Goal: Register for event/course: Register for event/course

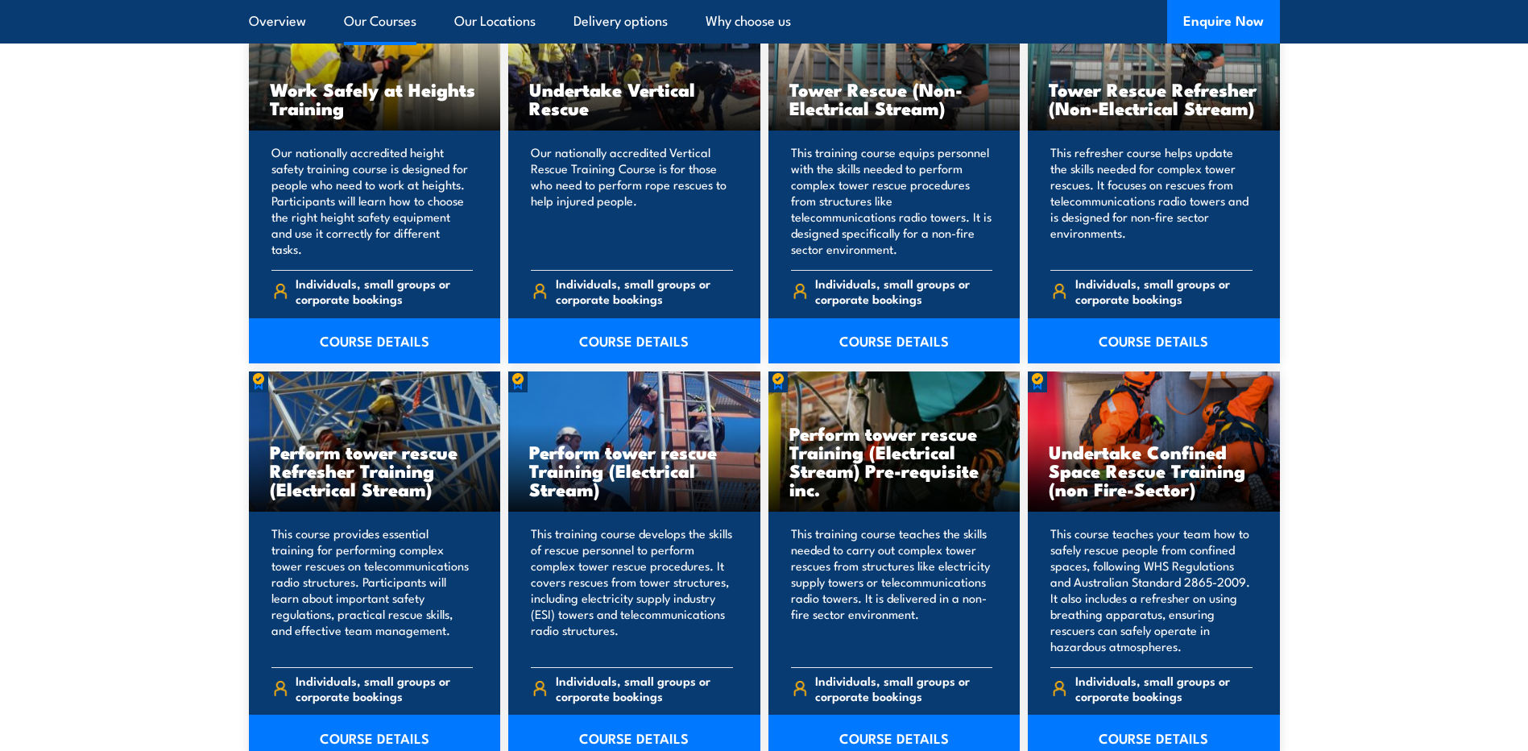
scroll to position [1410, 0]
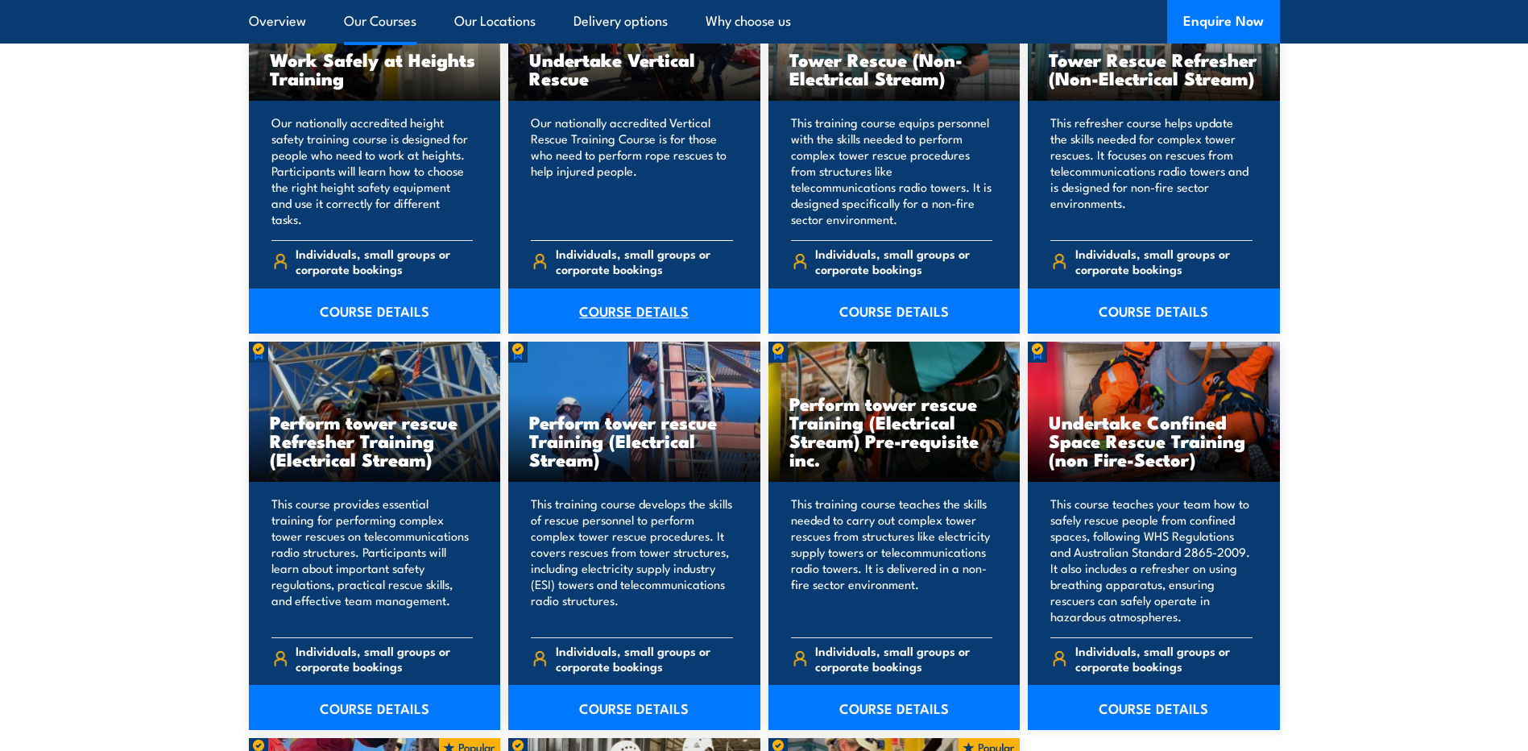
click at [659, 315] on link "COURSE DETAILS" at bounding box center [634, 310] width 252 height 45
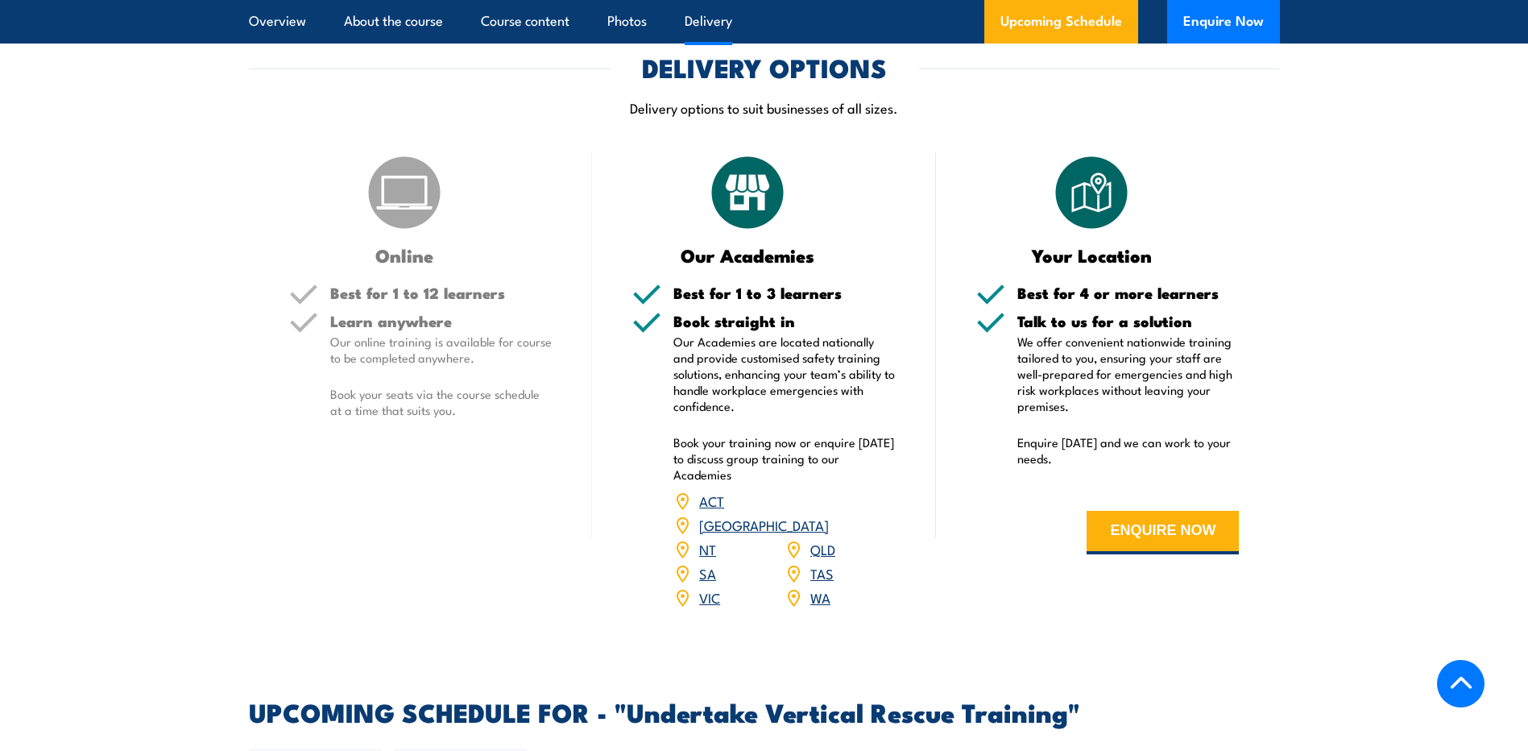
scroll to position [1947, 0]
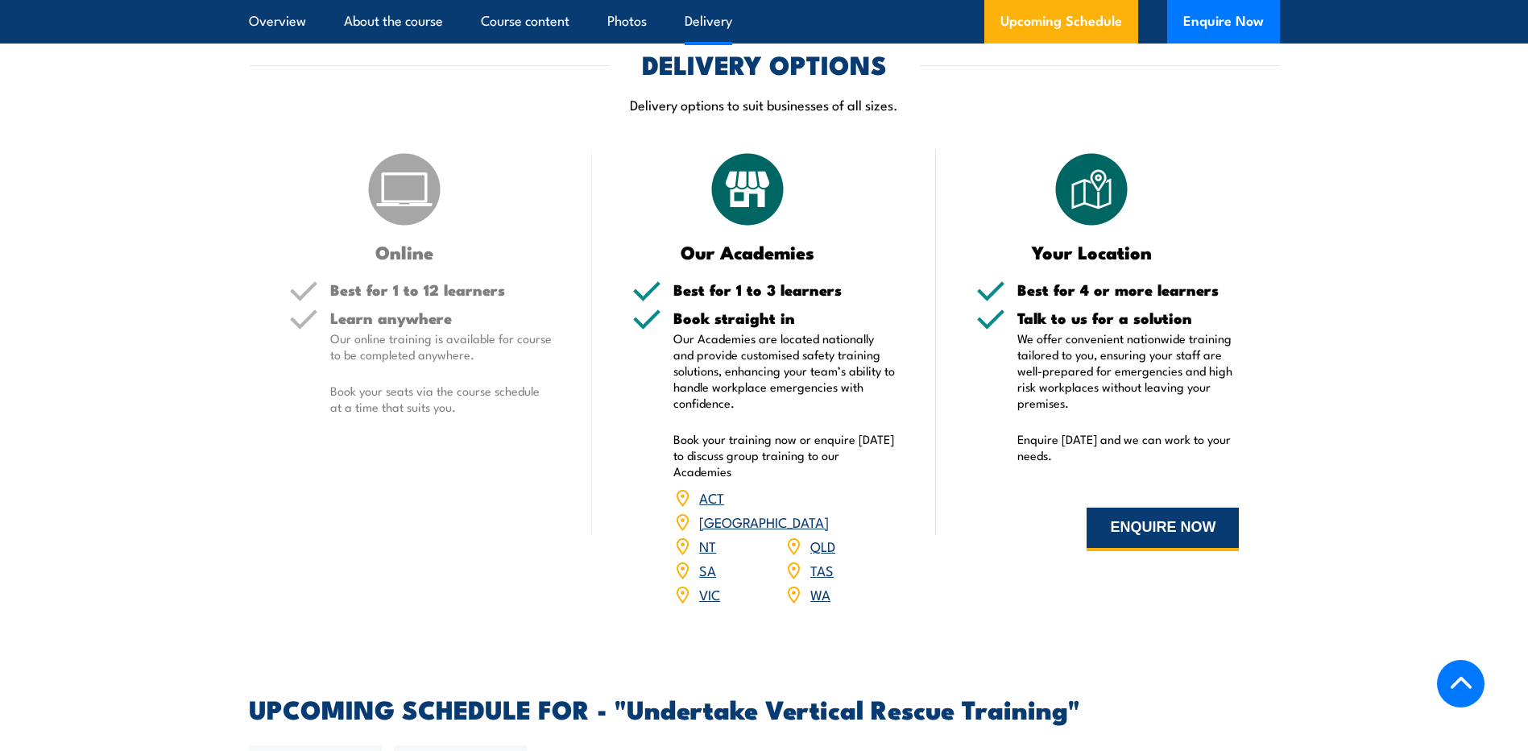
click at [1160, 523] on button "ENQUIRE NOW" at bounding box center [1163, 530] width 152 height 44
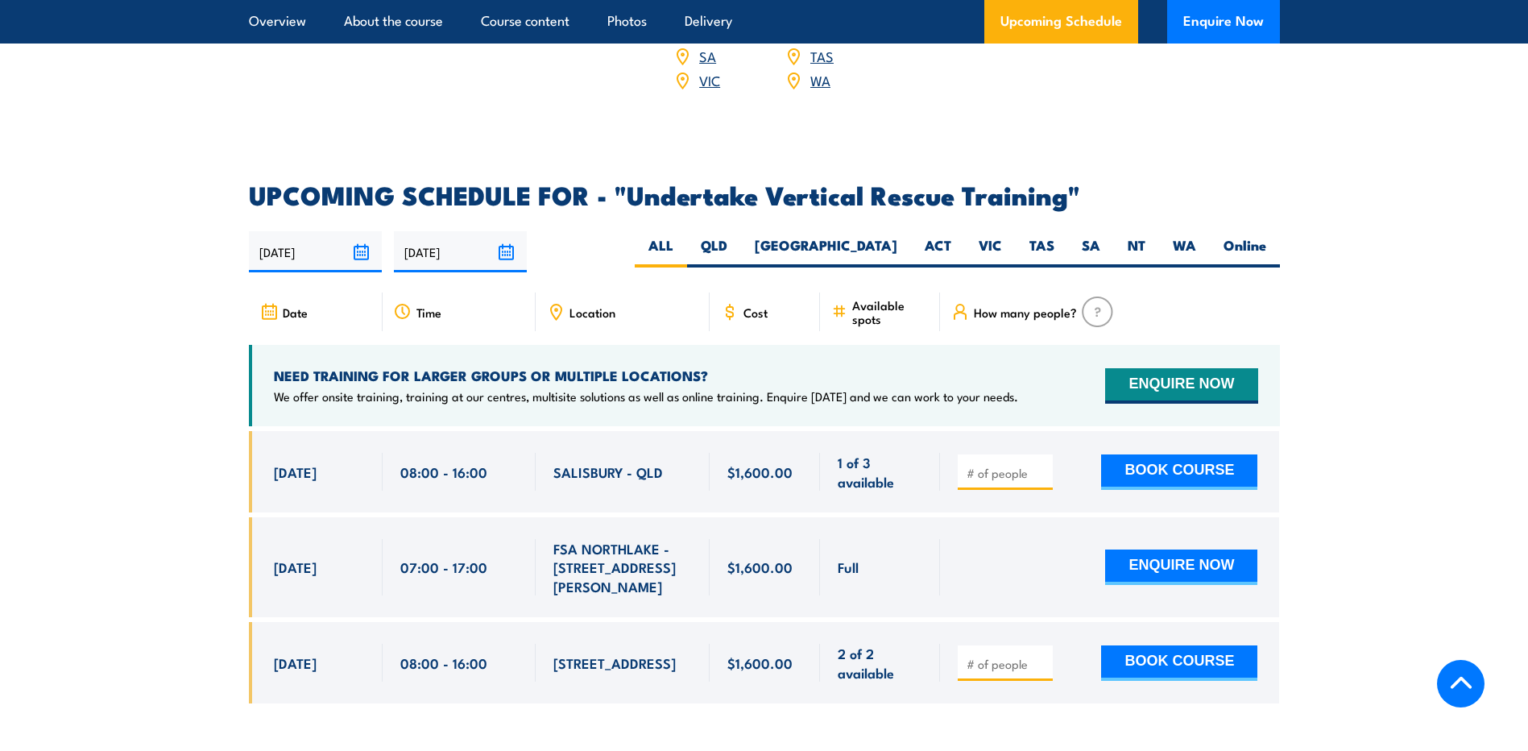
scroll to position [2485, 0]
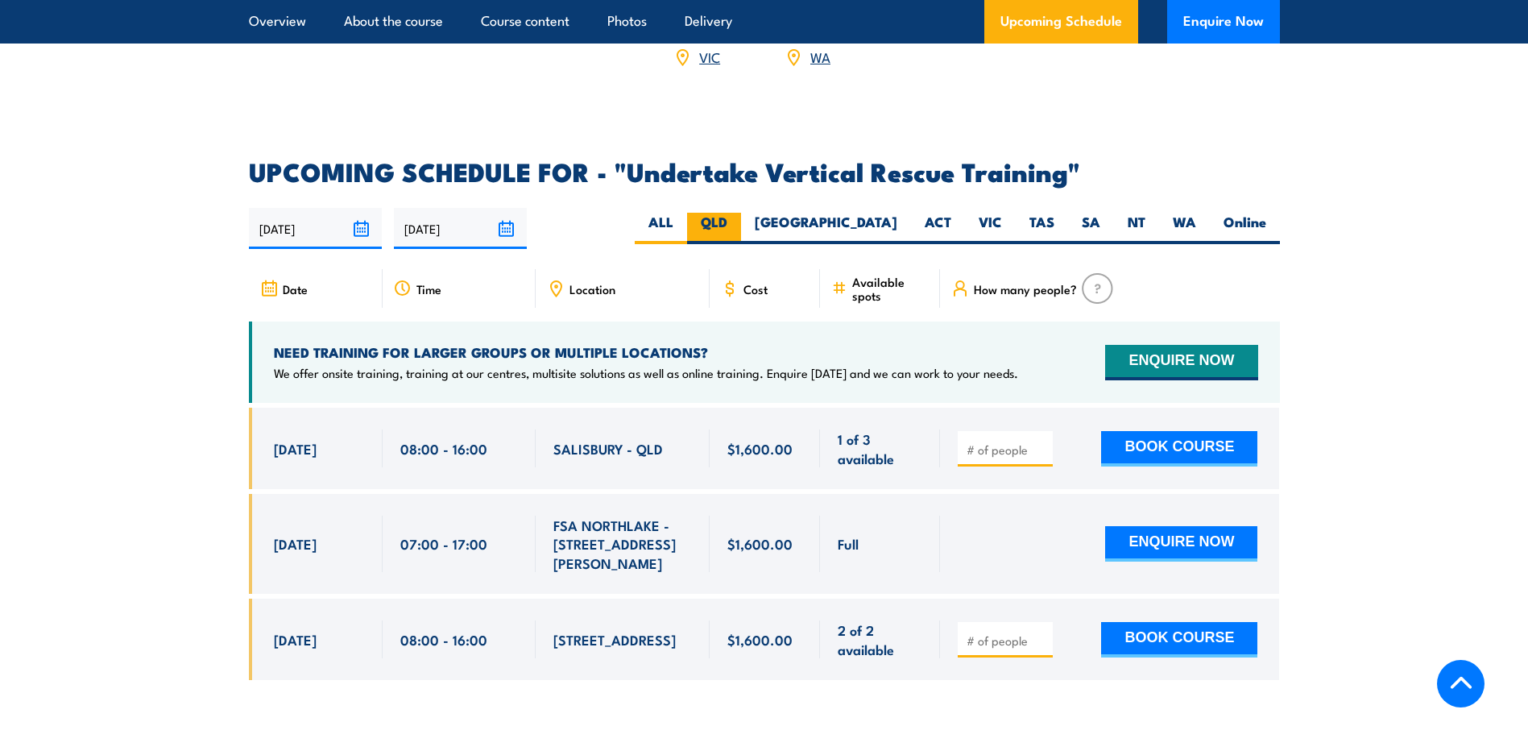
click at [741, 213] on label "QLD" at bounding box center [714, 228] width 54 height 31
click at [738, 213] on input "QLD" at bounding box center [732, 218] width 10 height 10
radio input "true"
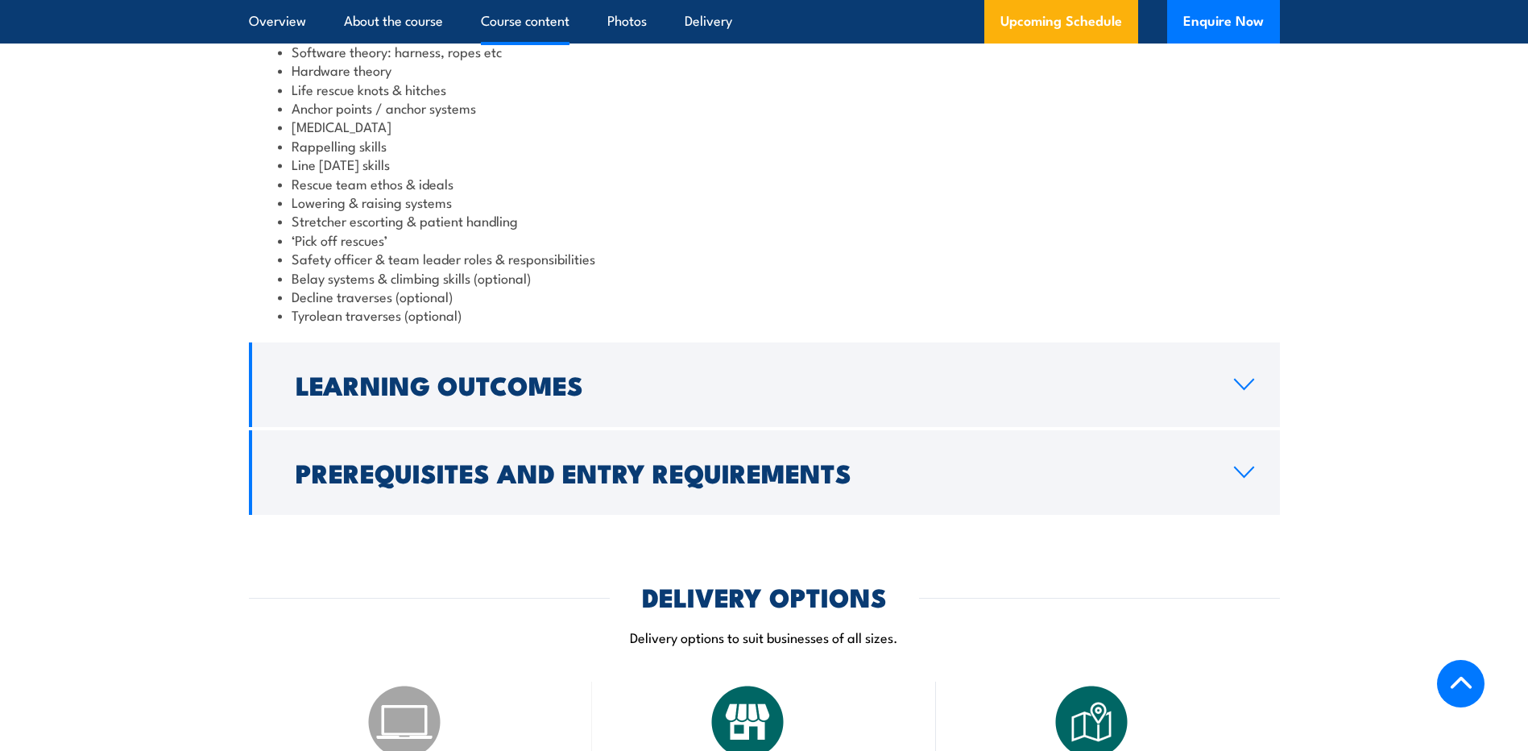
scroll to position [1411, 0]
